Goal: Task Accomplishment & Management: Use online tool/utility

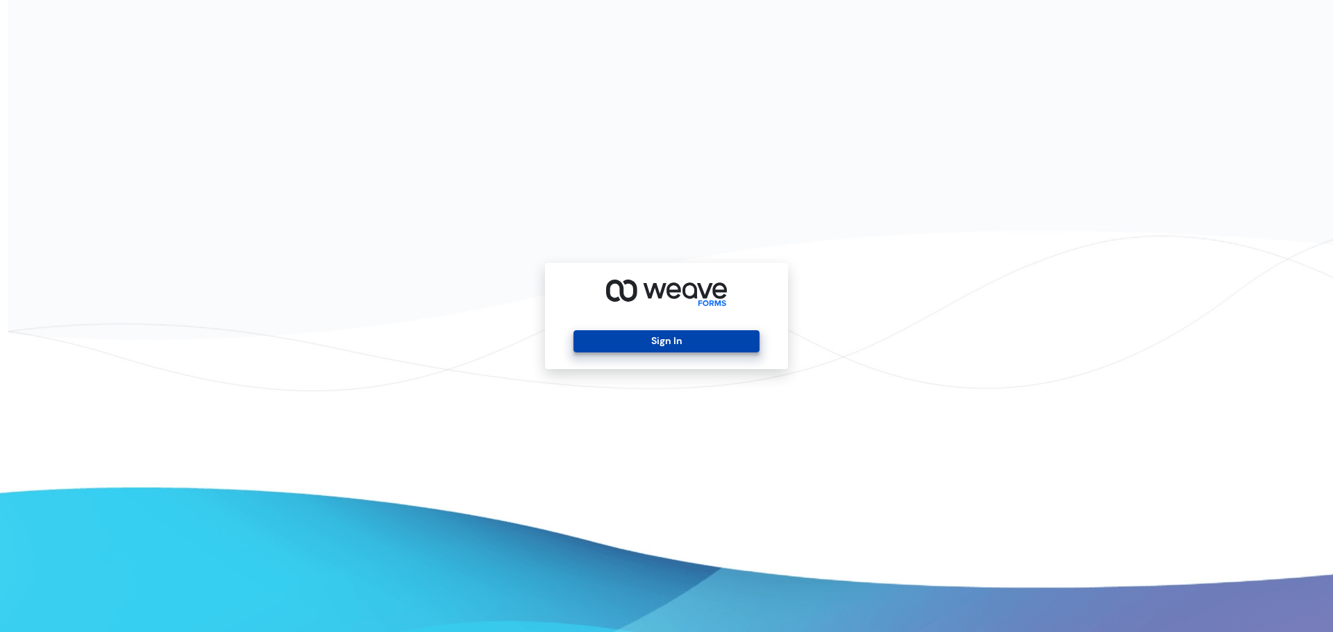
click at [698, 336] on button "Sign In" at bounding box center [665, 341] width 185 height 22
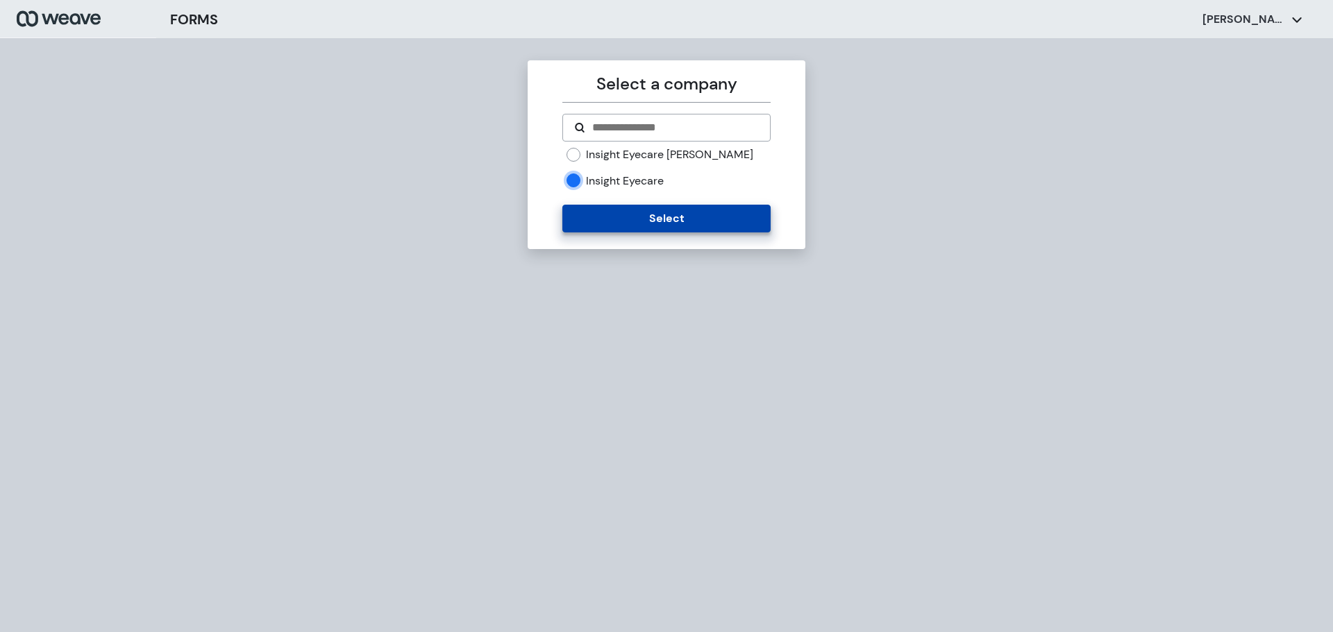
click at [596, 220] on button "Select" at bounding box center [666, 219] width 208 height 28
